Goal: Navigation & Orientation: Understand site structure

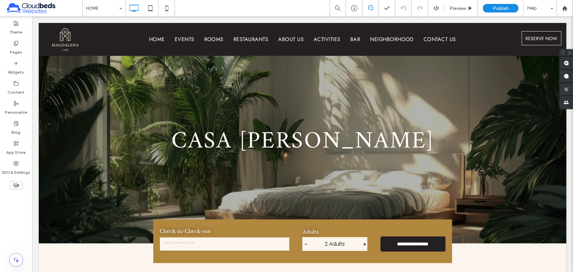
click at [208, 10] on div "HOME Preview Publish Help" at bounding box center [327, 8] width 491 height 16
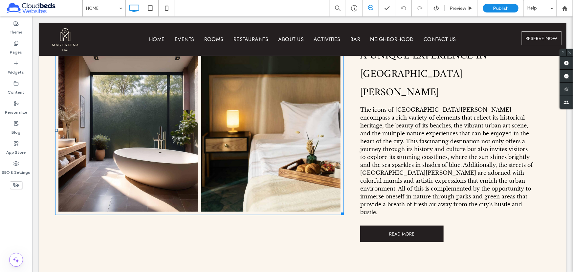
scroll to position [119, 0]
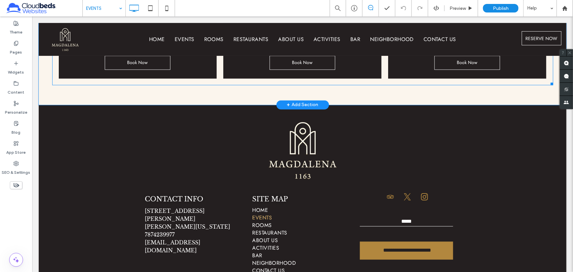
scroll to position [651, 0]
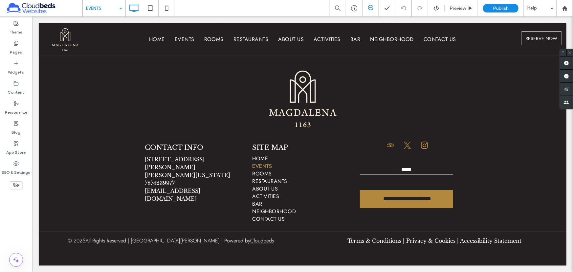
click at [108, 8] on input at bounding box center [102, 8] width 33 height 16
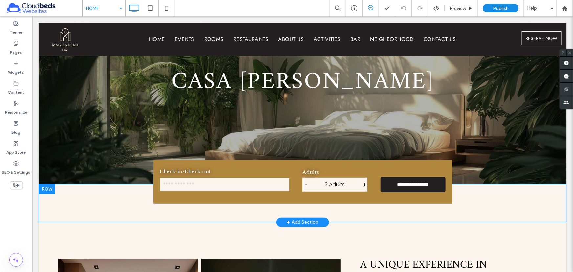
scroll to position [30, 0]
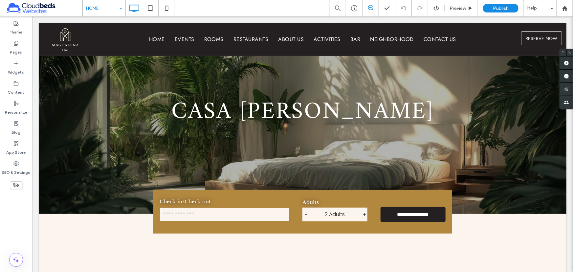
click at [224, 12] on div "HOME Preview Publish Help" at bounding box center [327, 8] width 491 height 16
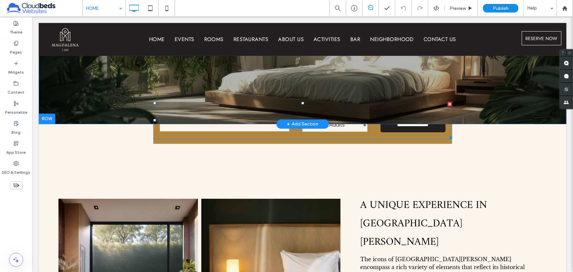
scroll to position [0, 0]
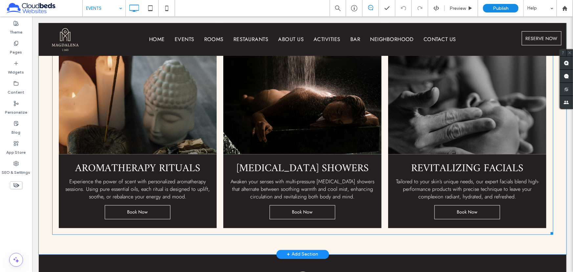
scroll to position [538, 0]
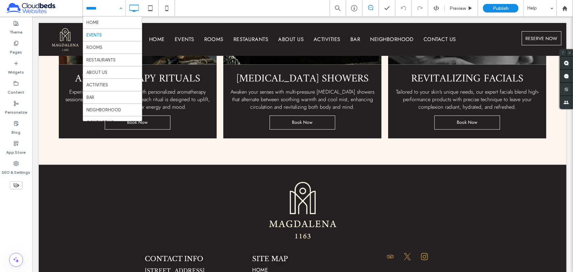
click at [115, 7] on input at bounding box center [102, 8] width 33 height 16
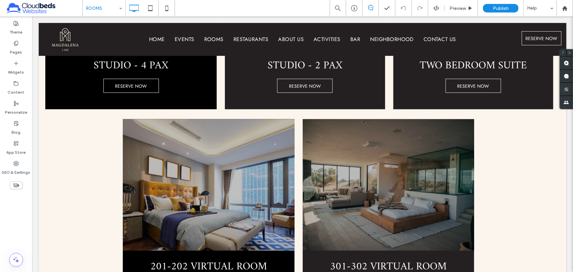
scroll to position [239, 0]
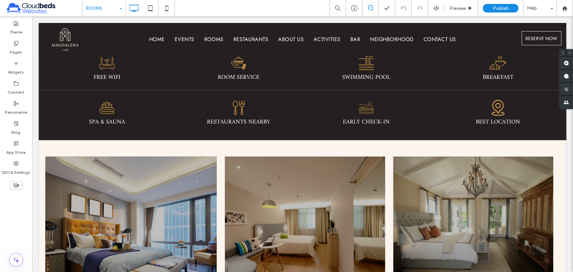
click at [100, 6] on input at bounding box center [102, 8] width 33 height 16
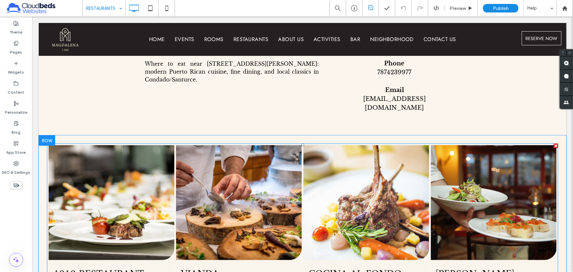
scroll to position [269, 0]
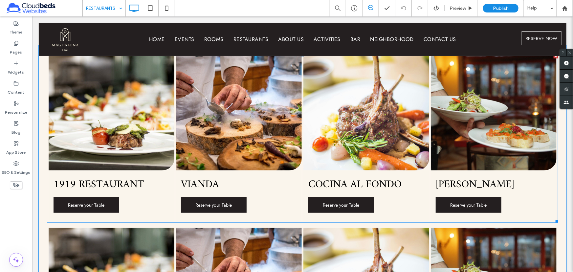
click at [130, 175] on h3 "1919 Restaurant" at bounding box center [98, 184] width 91 height 18
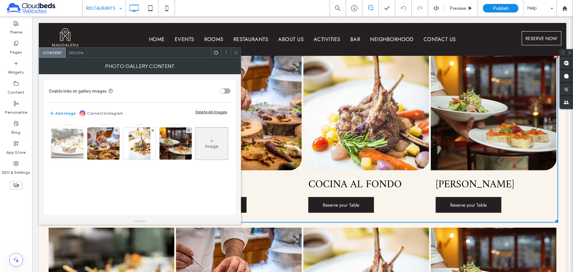
click at [62, 146] on img at bounding box center [67, 144] width 53 height 30
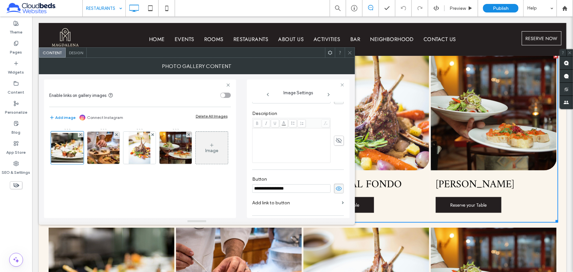
scroll to position [187, 0]
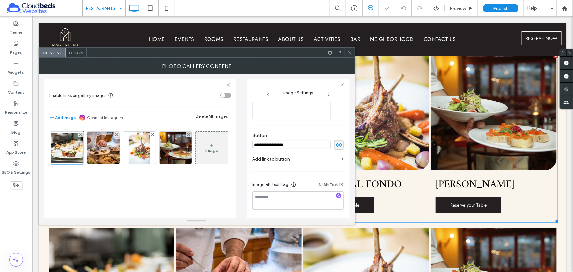
drag, startPoint x: 296, startPoint y: 145, endPoint x: 249, endPoint y: 148, distance: 47.7
click at [249, 148] on div "**********" at bounding box center [298, 149] width 103 height 139
drag, startPoint x: 336, startPoint y: 143, endPoint x: 325, endPoint y: 117, distance: 28.1
click at [336, 143] on use at bounding box center [339, 145] width 6 height 4
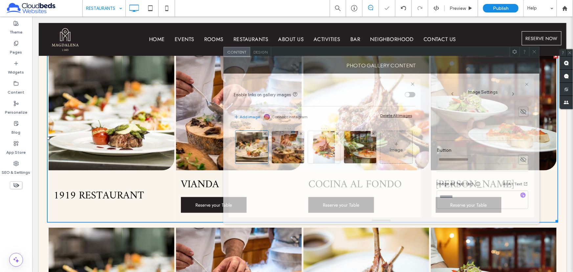
drag, startPoint x: 225, startPoint y: 52, endPoint x: 398, endPoint y: 52, distance: 172.2
click at [410, 51] on div at bounding box center [390, 52] width 239 height 10
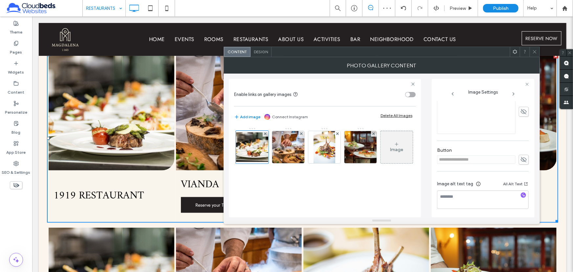
scroll to position [0, 0]
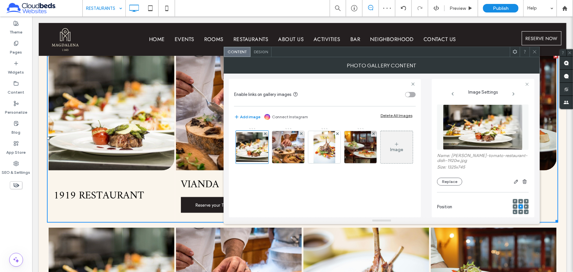
click at [515, 201] on icon at bounding box center [516, 201] width 2 height 2
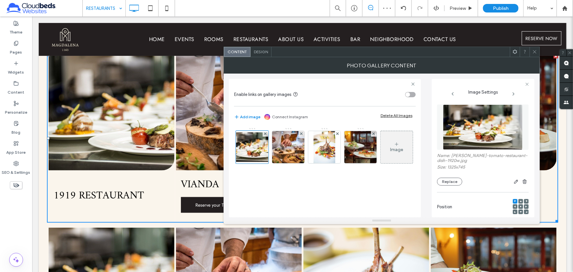
click at [255, 48] on div "Design" at bounding box center [261, 52] width 21 height 10
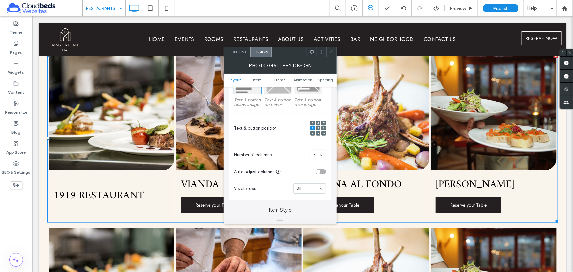
scroll to position [149, 0]
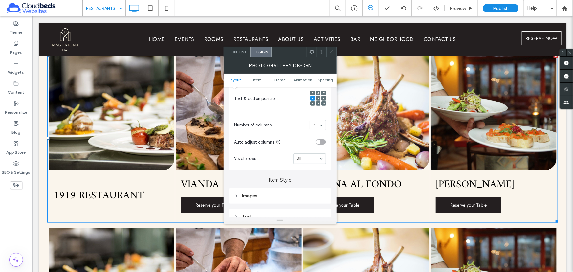
click at [312, 91] on span at bounding box center [313, 93] width 2 height 5
click at [333, 52] on icon at bounding box center [331, 51] width 5 height 5
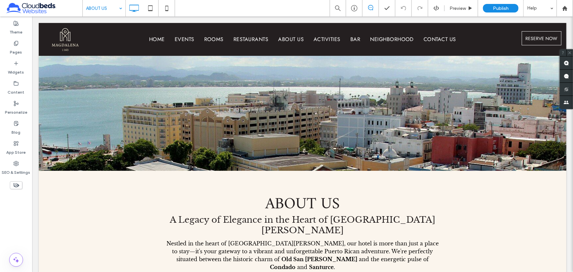
drag, startPoint x: 193, startPoint y: 0, endPoint x: 225, endPoint y: 16, distance: 35.9
click at [225, 16] on div "ABOUT US Preview Publish Help" at bounding box center [327, 8] width 491 height 16
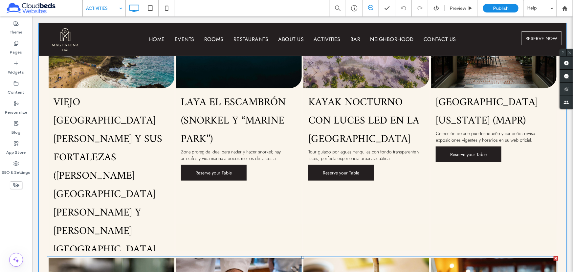
scroll to position [418, 0]
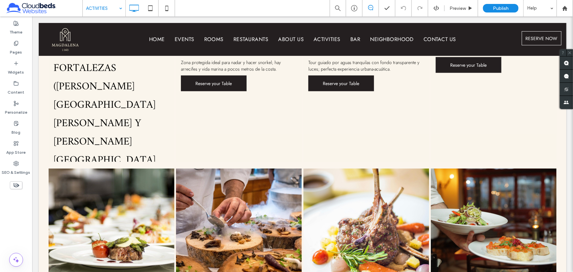
click at [109, 4] on input at bounding box center [102, 8] width 33 height 16
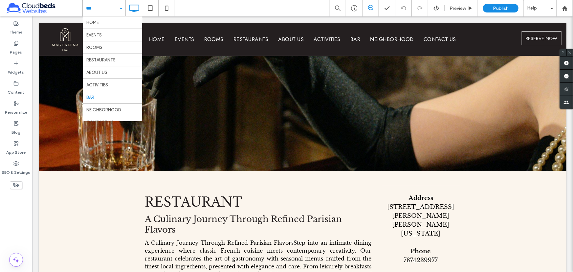
click at [115, 10] on input at bounding box center [102, 8] width 33 height 16
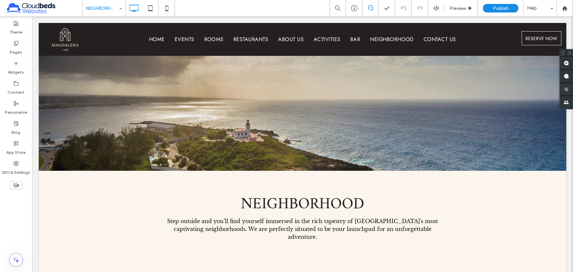
click at [272, 11] on div "NEIGHBORHOOD Preview Publish Help" at bounding box center [327, 8] width 491 height 16
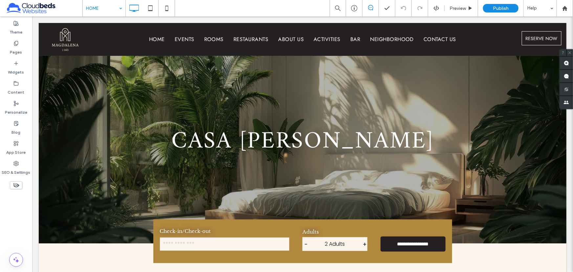
click at [197, 6] on div "HOME Preview Publish Help" at bounding box center [327, 8] width 491 height 16
